Goal: Check status

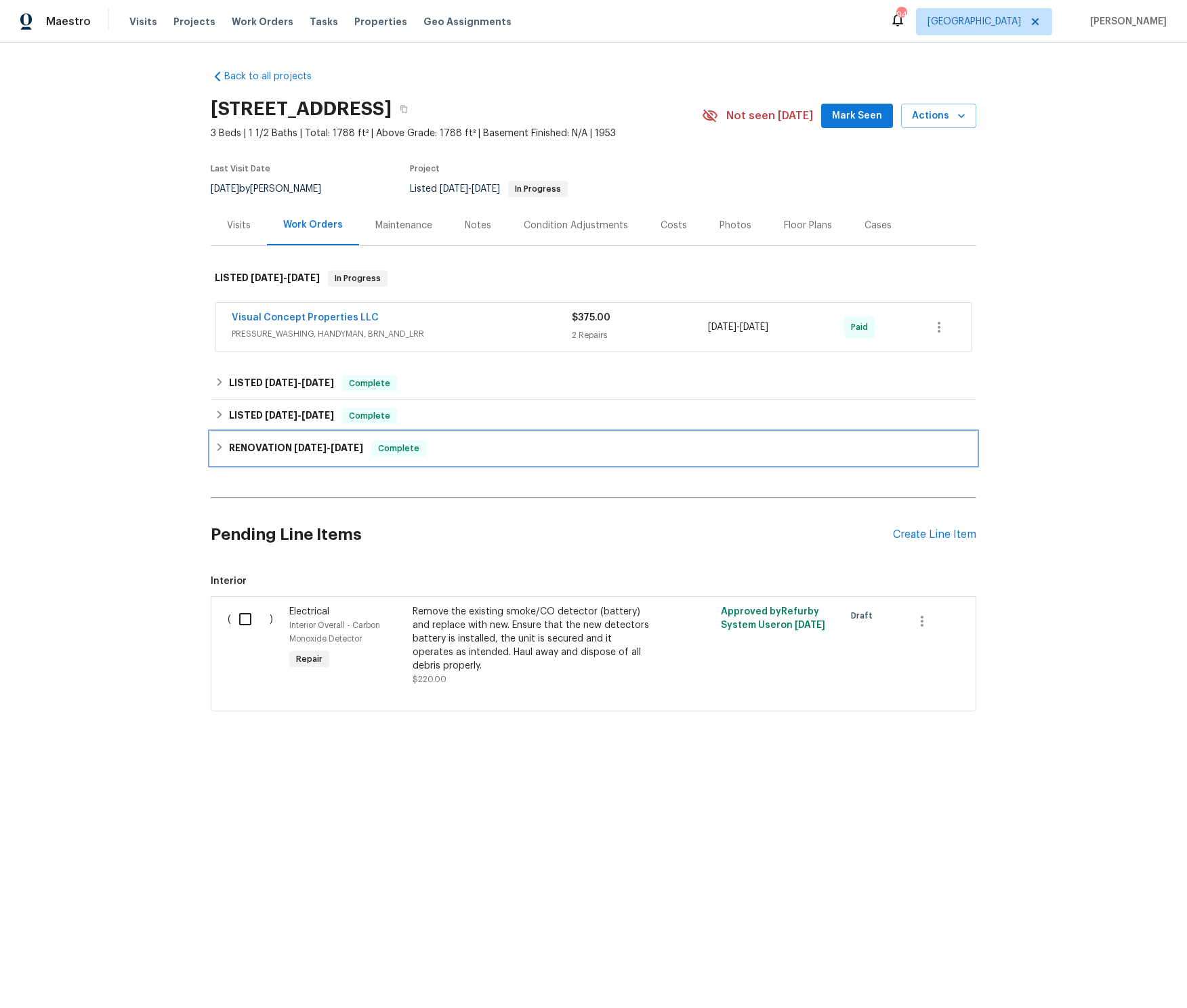
click at [221, 447] on icon at bounding box center [219, 446] width 5 height 8
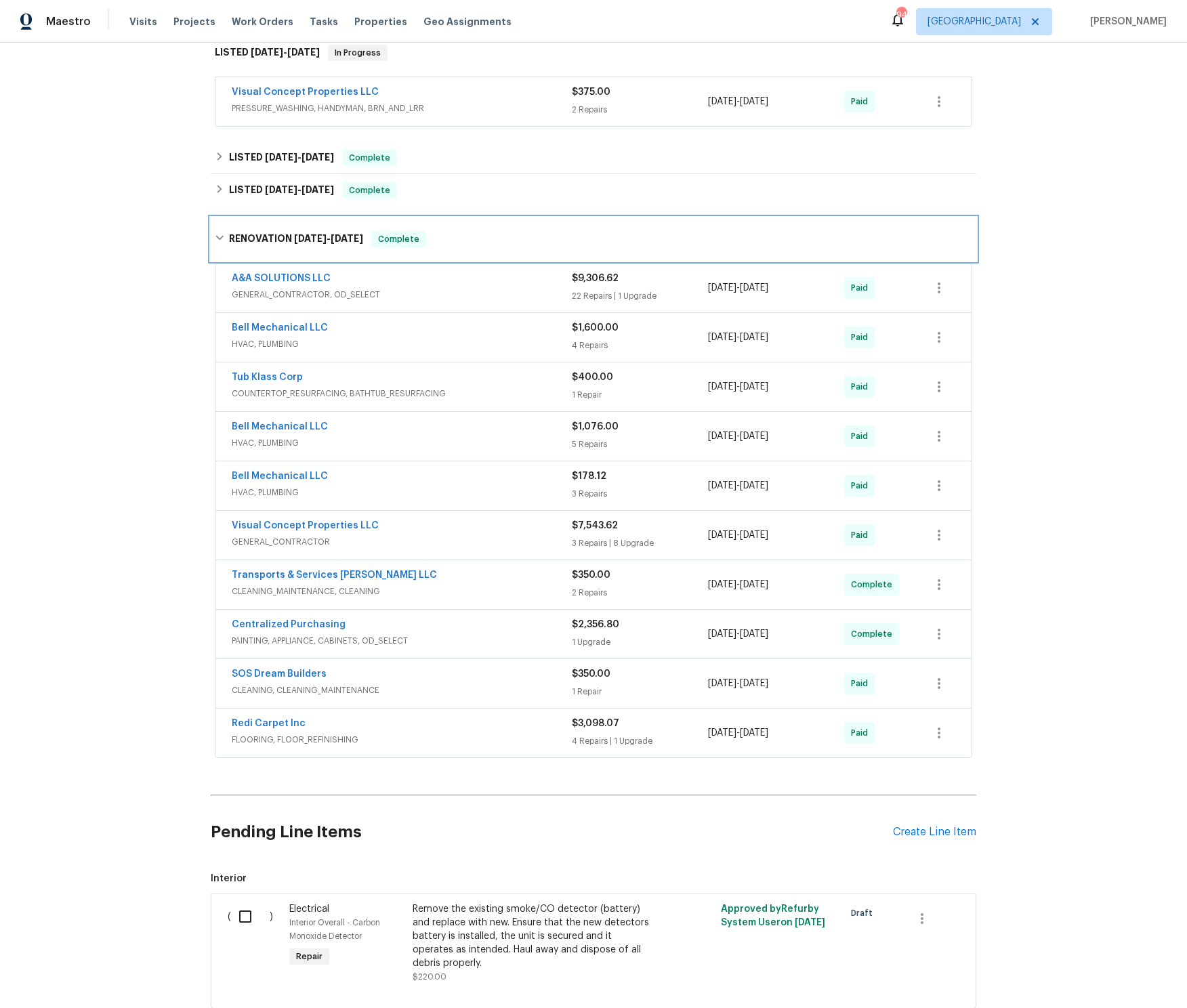
scroll to position [229, 0]
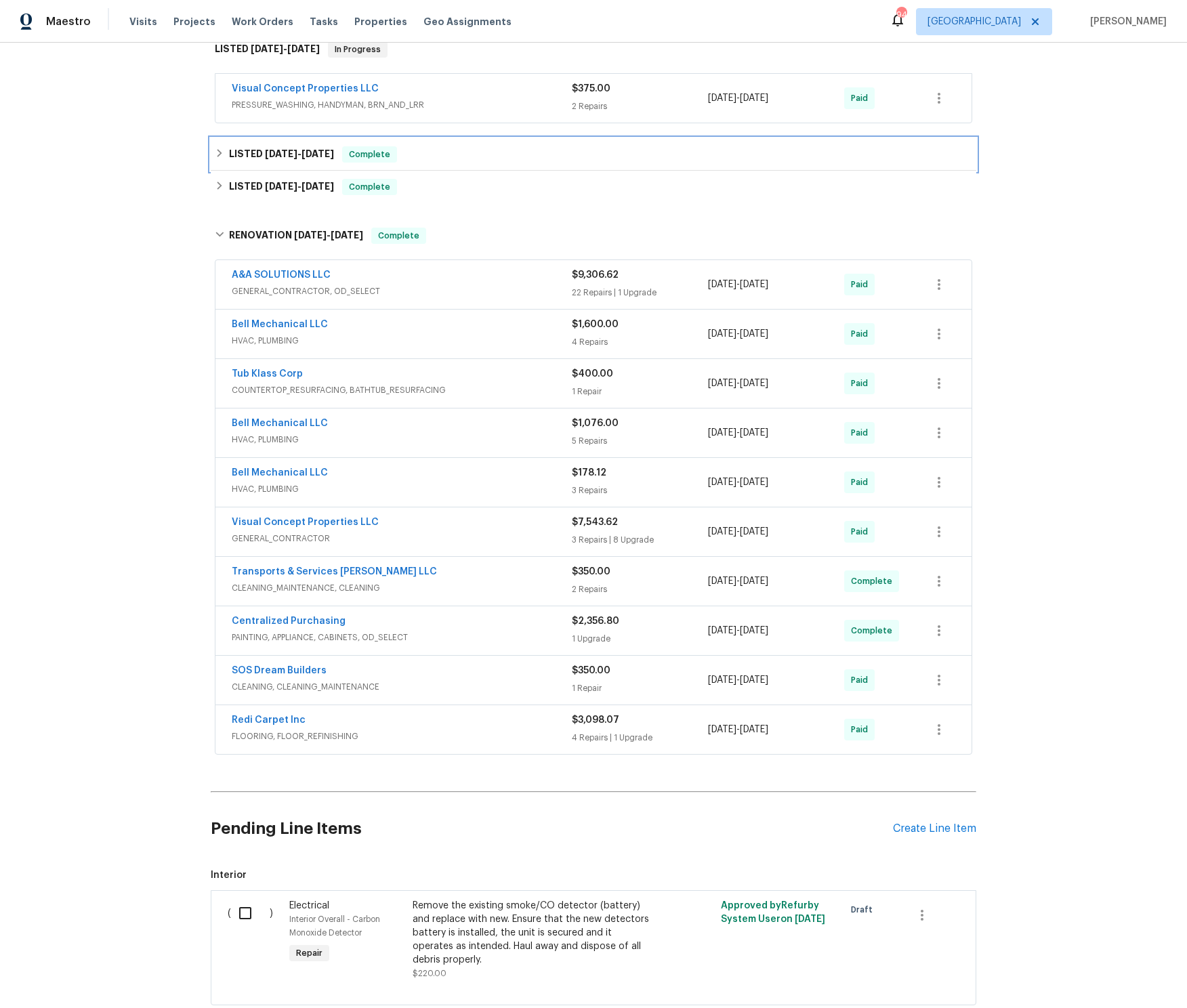
click at [240, 157] on h6 "LISTED [DATE] - [DATE]" at bounding box center [281, 154] width 105 height 17
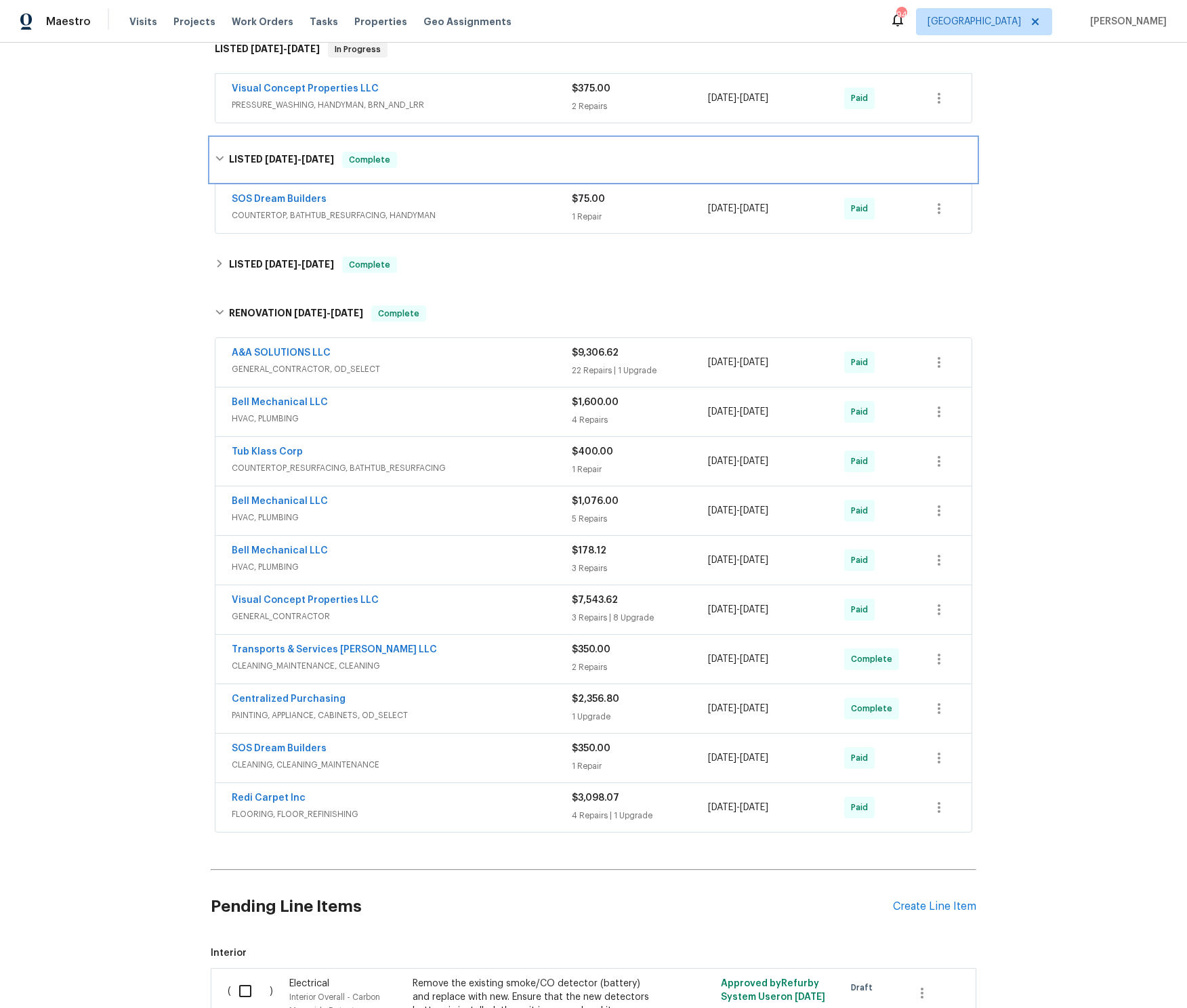
click at [240, 157] on h6 "LISTED [DATE] - [DATE]" at bounding box center [281, 159] width 105 height 17
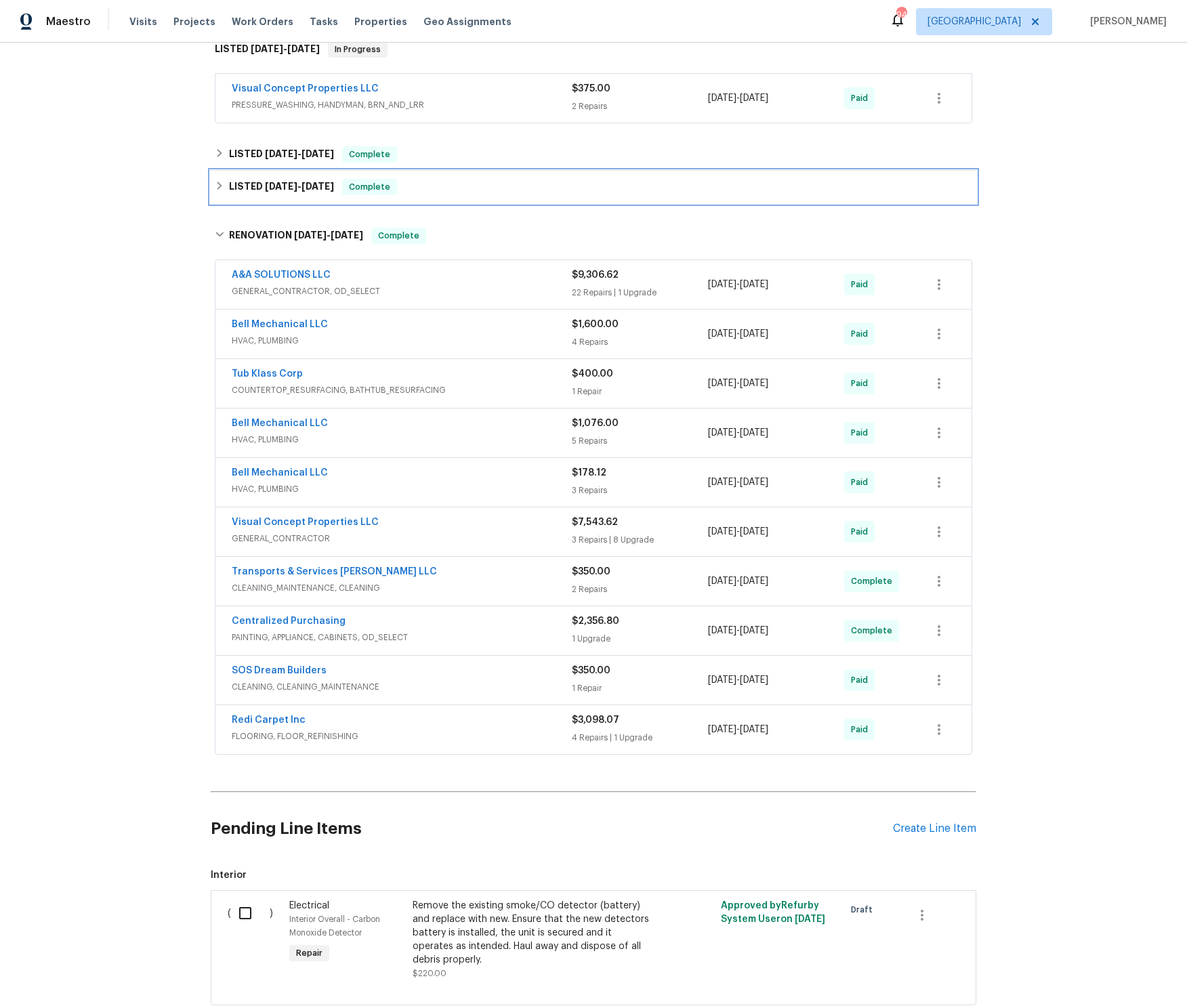
click at [245, 186] on h6 "LISTED [DATE] - [DATE]" at bounding box center [281, 187] width 105 height 17
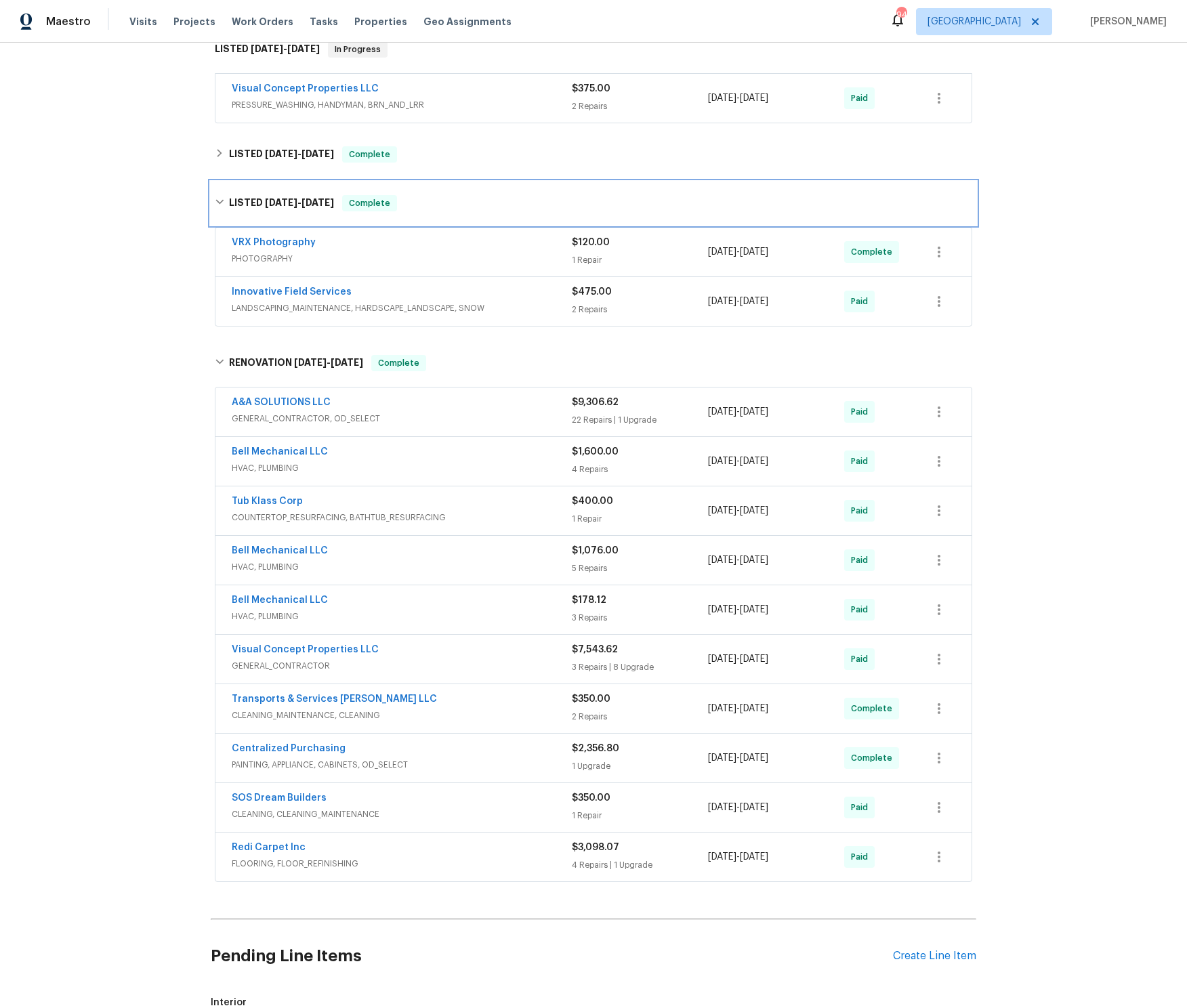
click at [245, 186] on div "LISTED [DATE] - [DATE] Complete" at bounding box center [593, 204] width 765 height 43
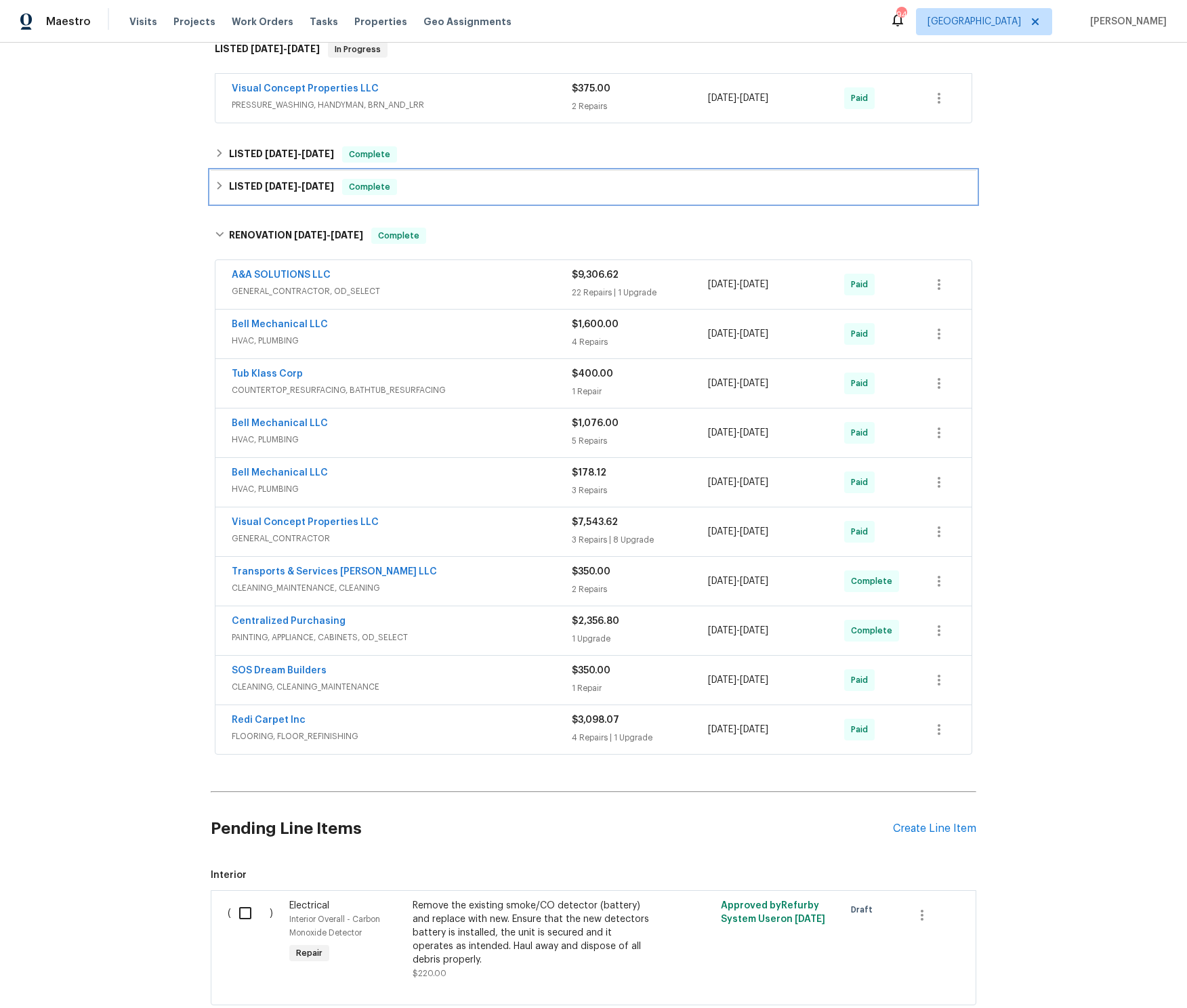
scroll to position [319, 0]
